Goal: Obtain resource: Download file/media

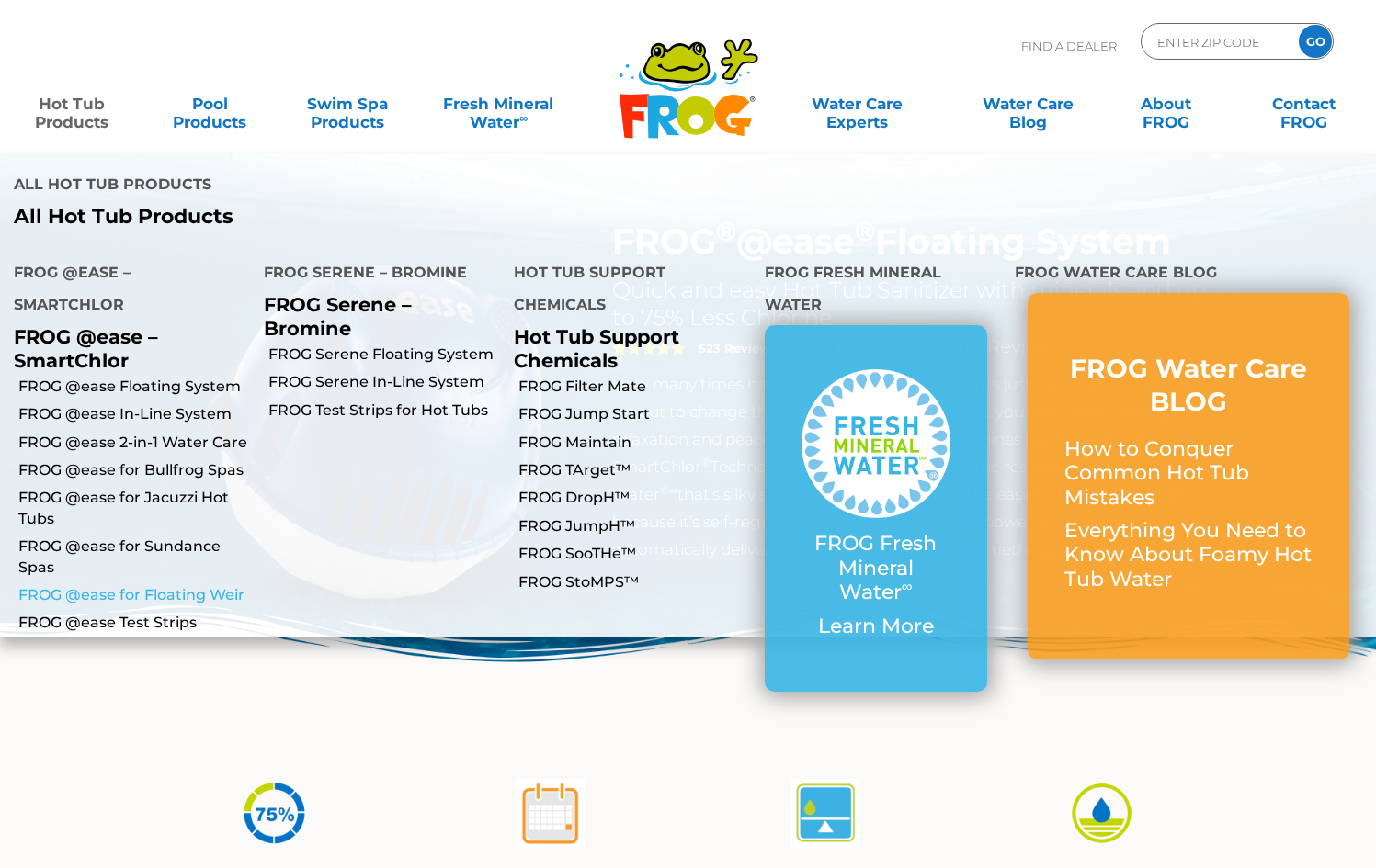
click at [111, 585] on link "FROG @ease for Floating Weir" at bounding box center [134, 596] width 231 height 21
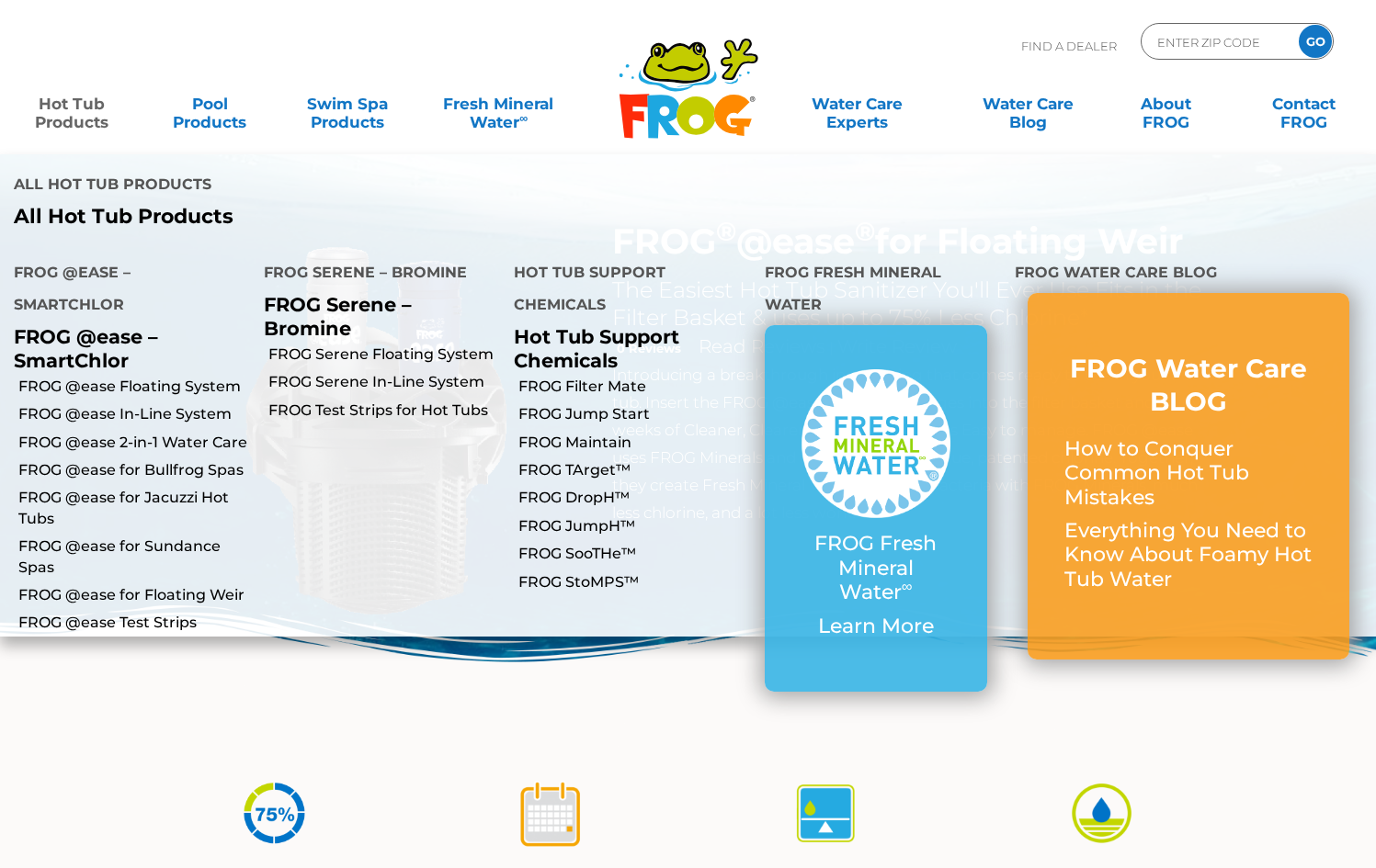
click at [56, 106] on link "Hot Tub Products" at bounding box center [72, 103] width 108 height 37
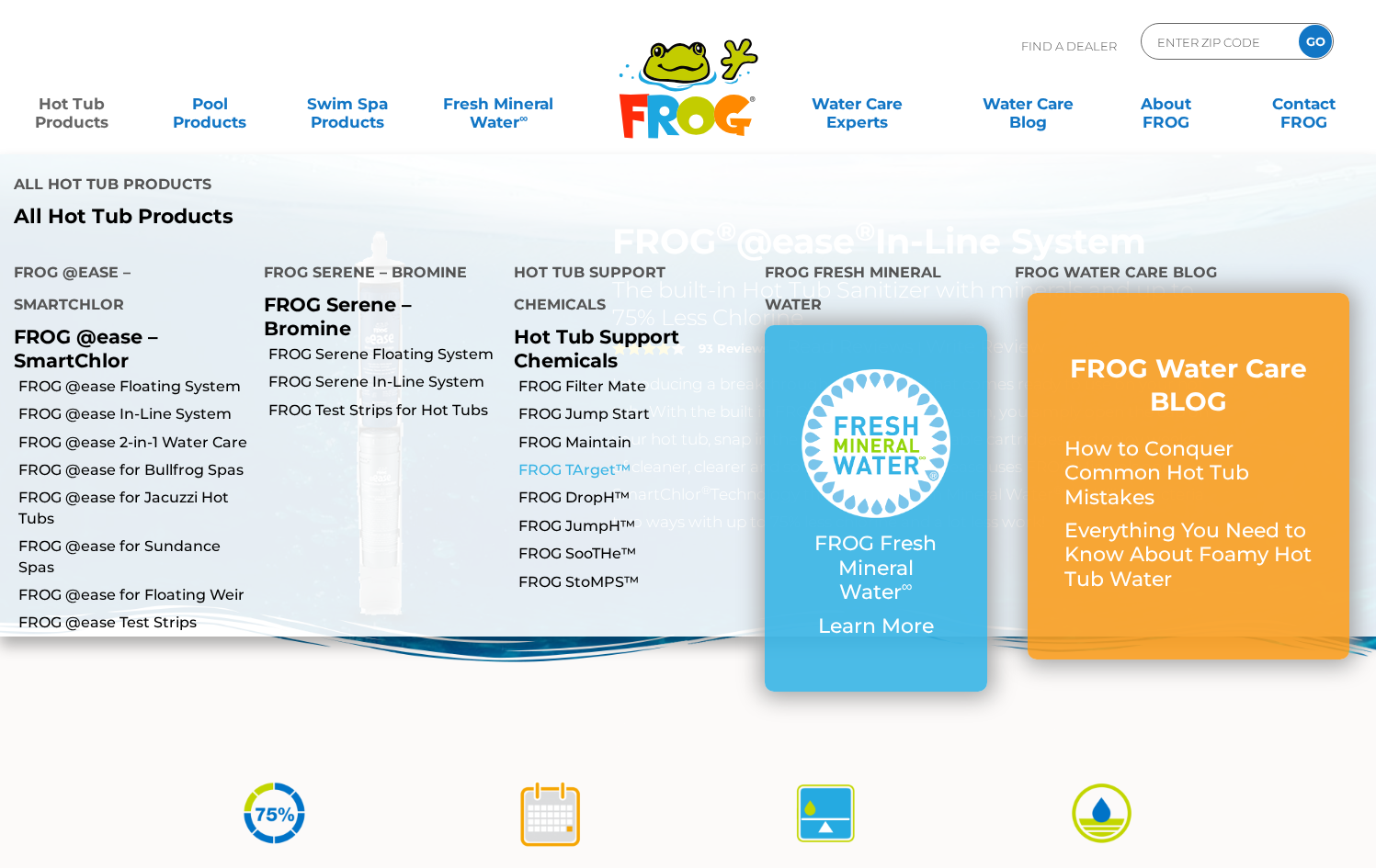
click at [564, 461] on link "FROG TArget™" at bounding box center [633, 471] width 231 height 21
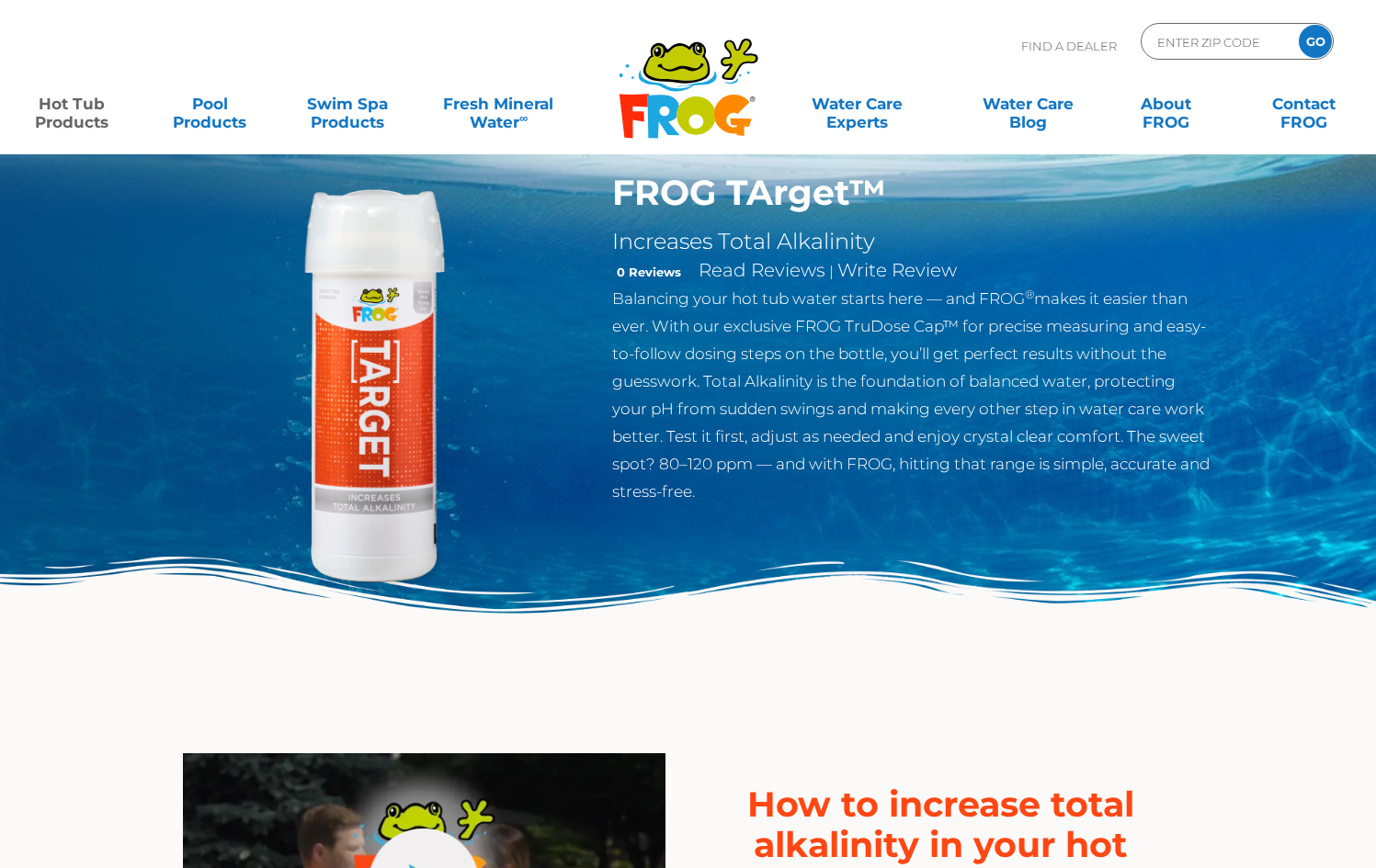
scroll to position [35, 0]
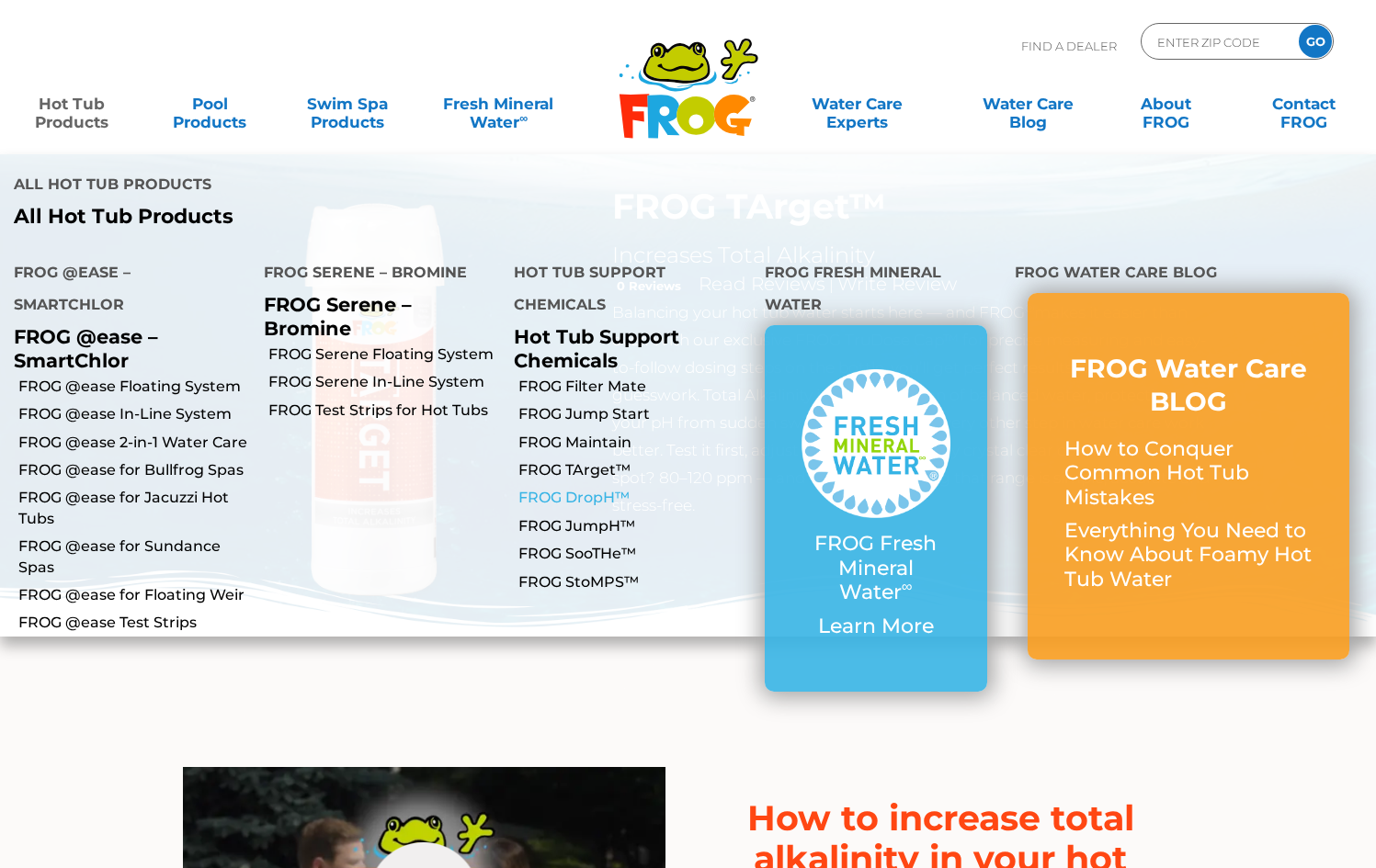
click at [570, 488] on link "FROG DropH™" at bounding box center [633, 498] width 231 height 21
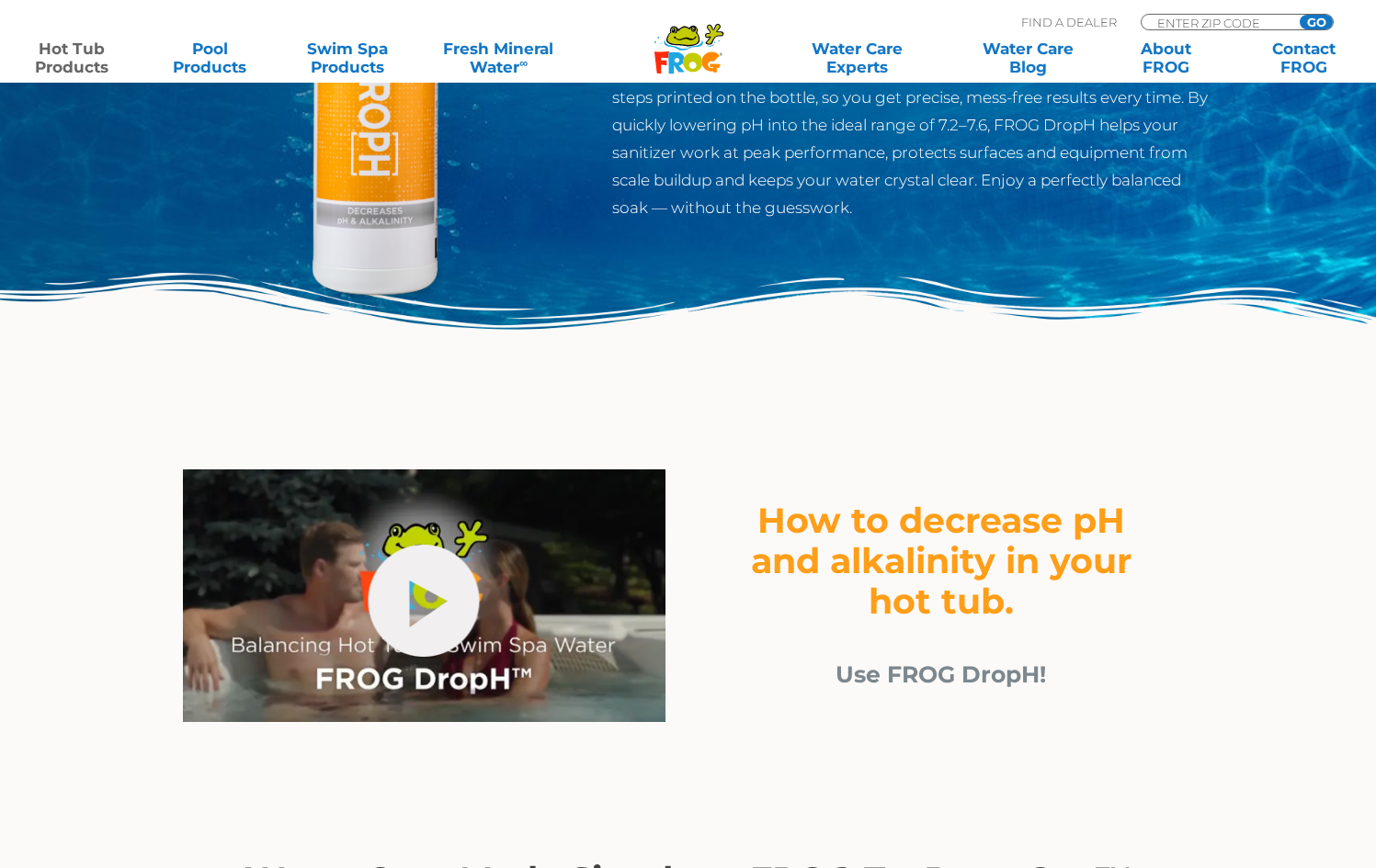
scroll to position [309, 0]
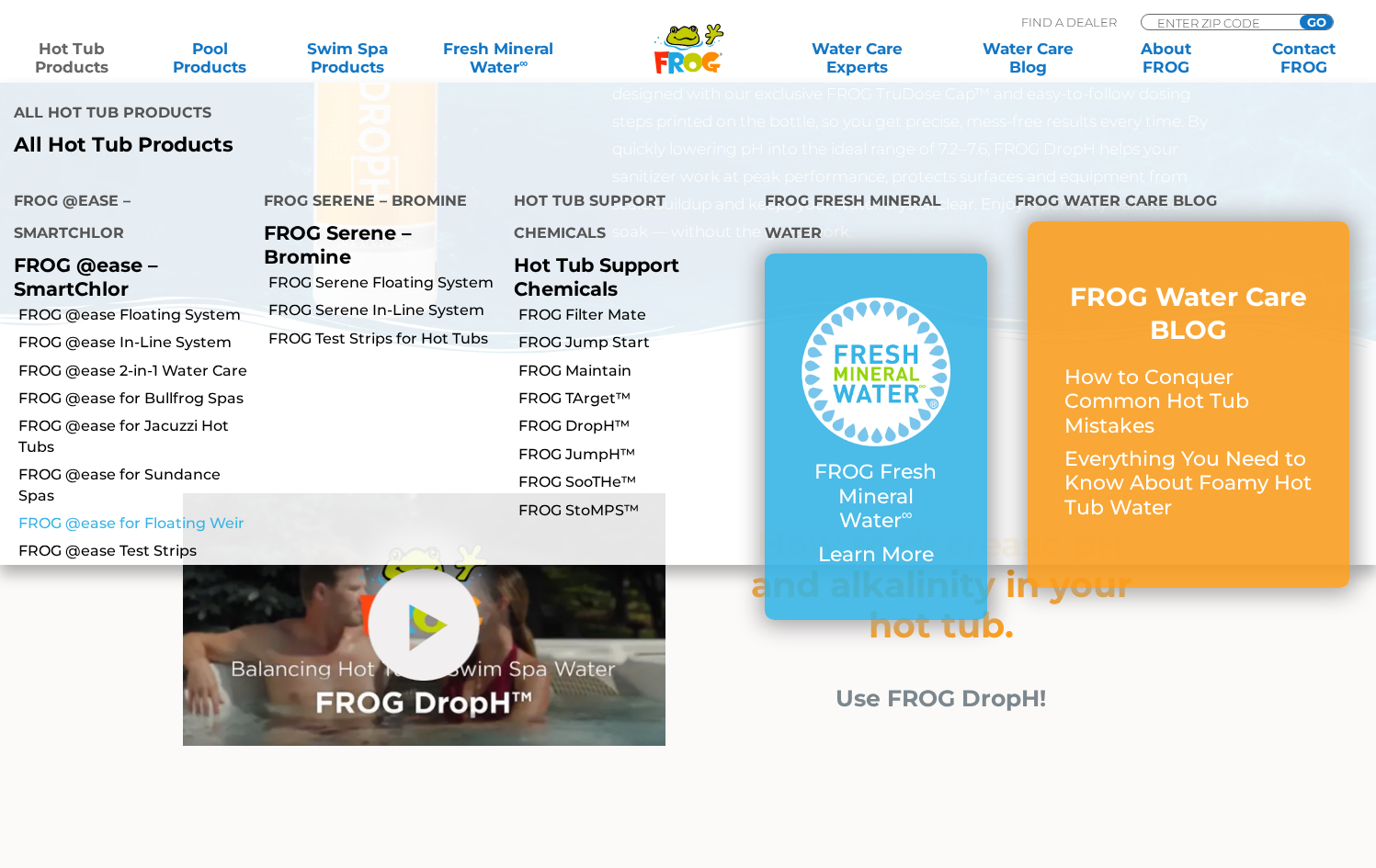
click at [101, 514] on link "FROG @ease for Floating Weir" at bounding box center [134, 524] width 231 height 21
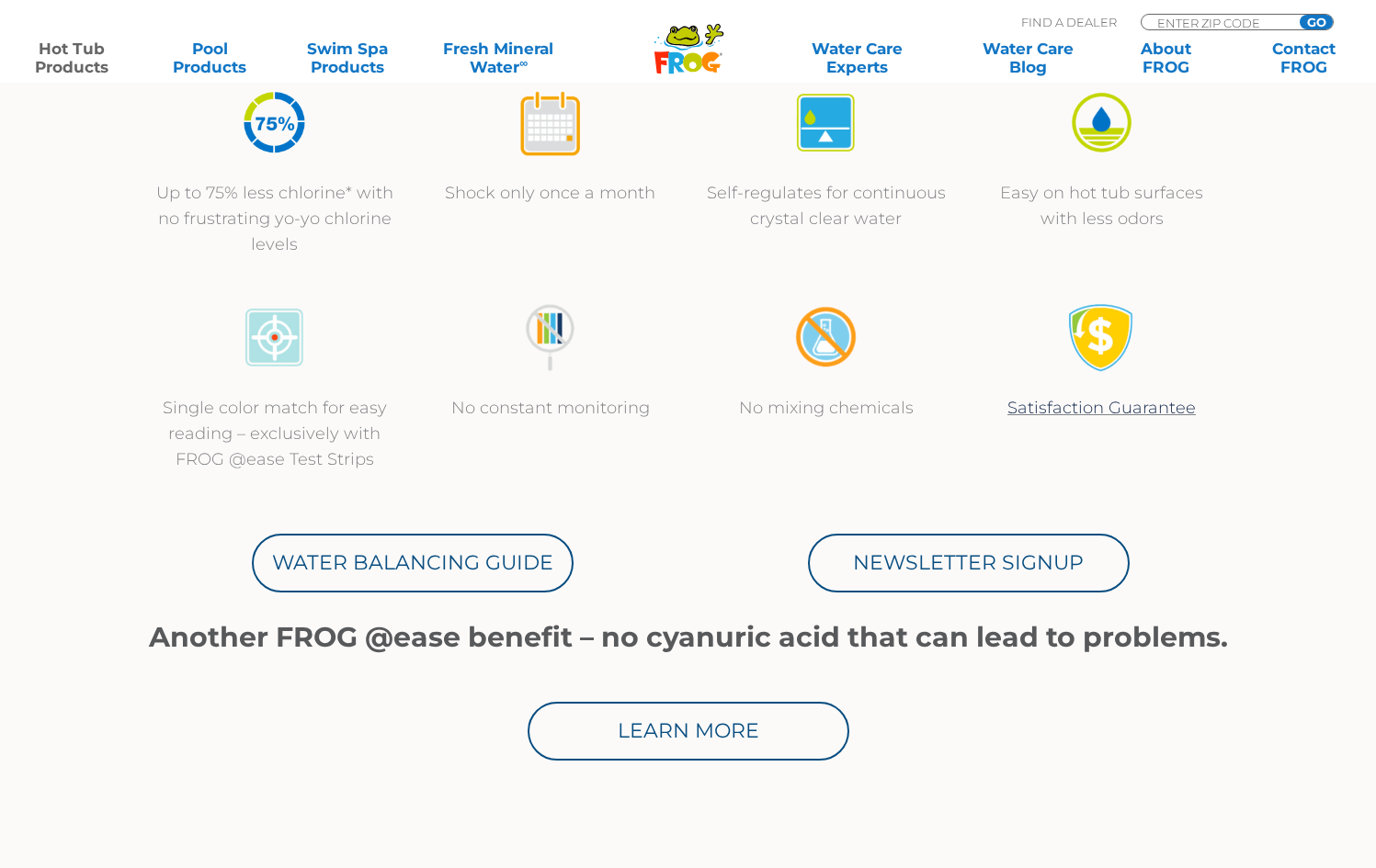
scroll to position [698, 0]
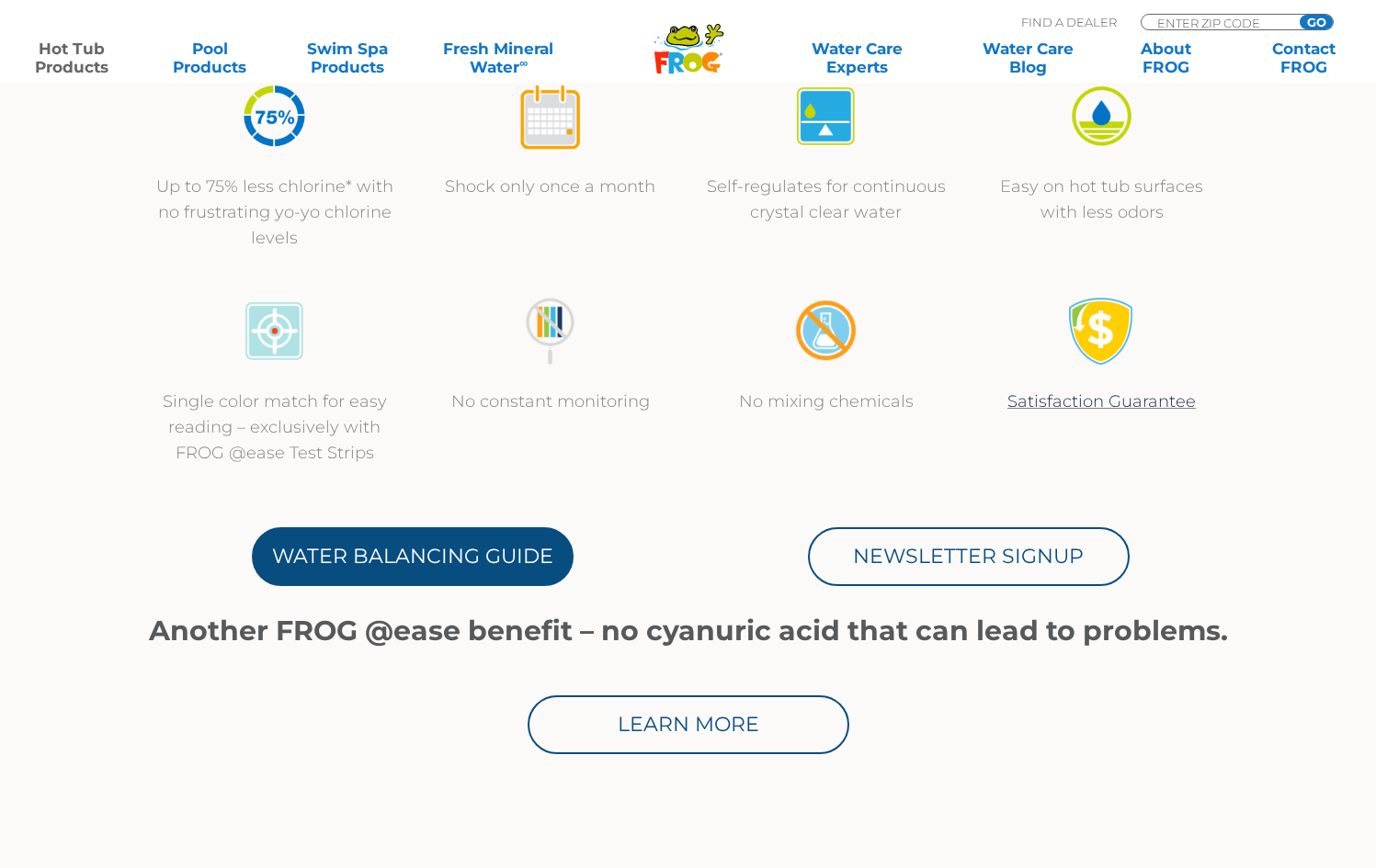
click at [317, 562] on link "Water Balancing Guide" at bounding box center [412, 556] width 321 height 59
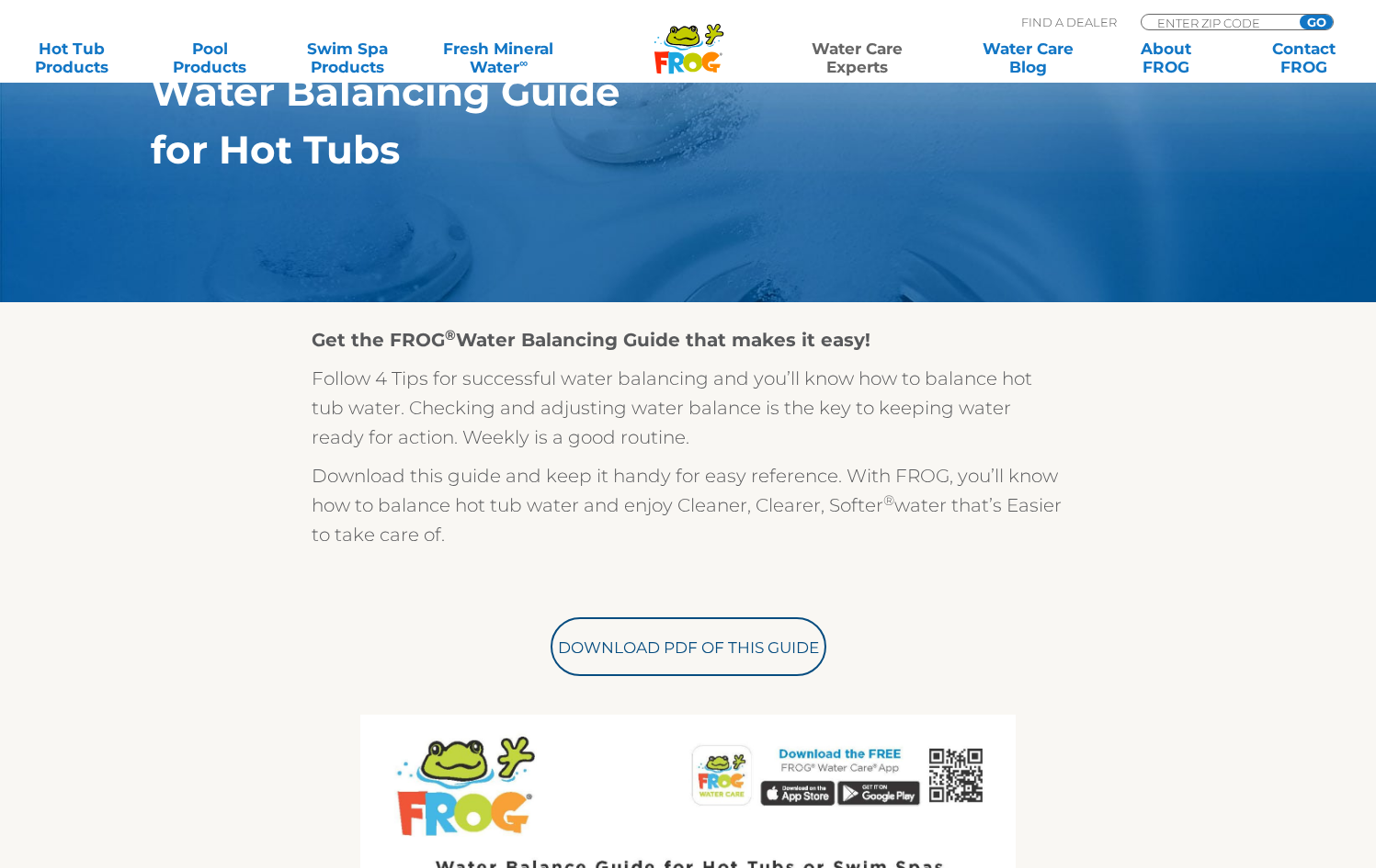
scroll to position [260, 0]
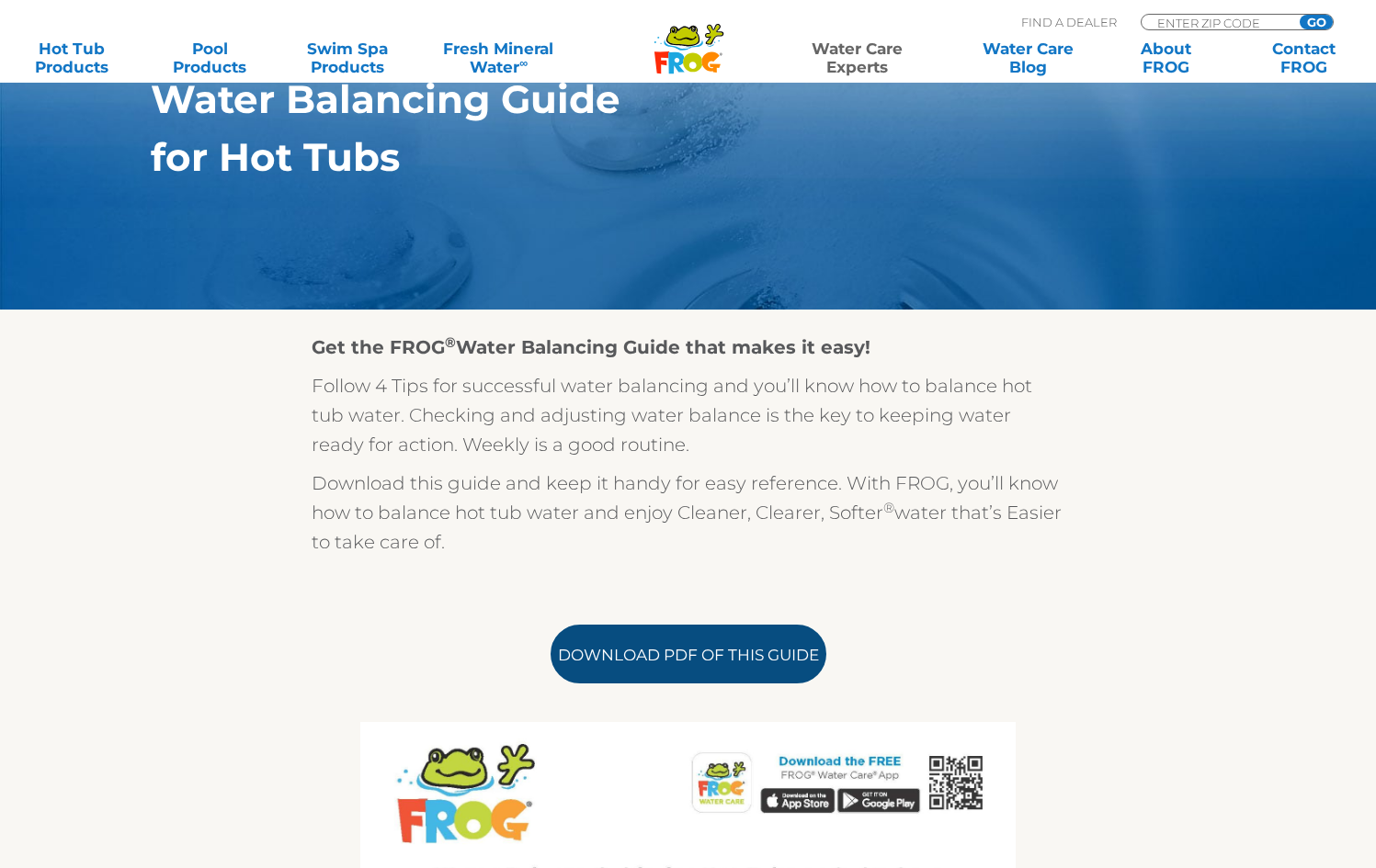
click at [790, 670] on link "Download PDF of this Guide" at bounding box center [688, 654] width 275 height 59
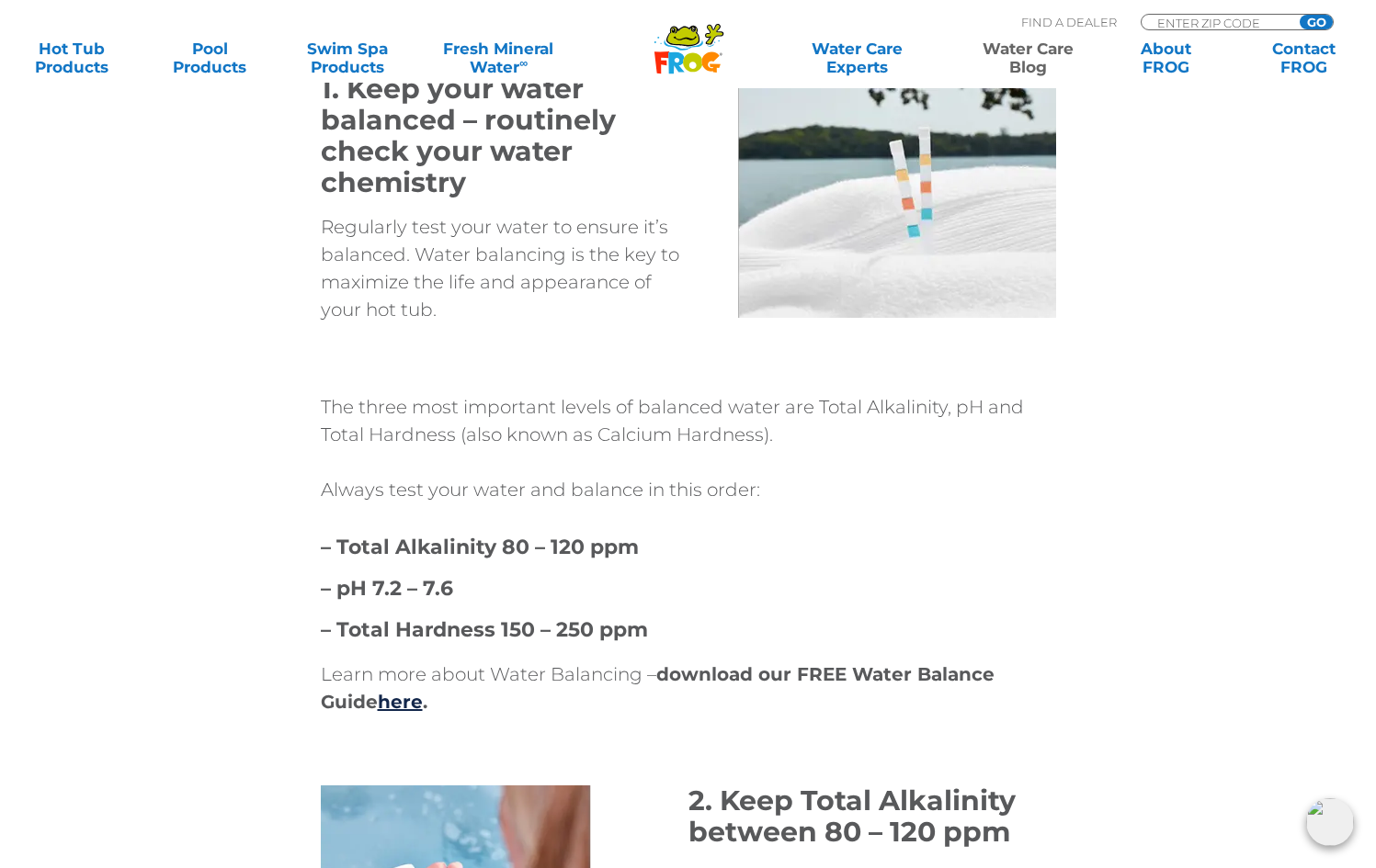
scroll to position [2298, 0]
click at [400, 701] on link "here" at bounding box center [400, 701] width 45 height 22
